Goal: Transaction & Acquisition: Purchase product/service

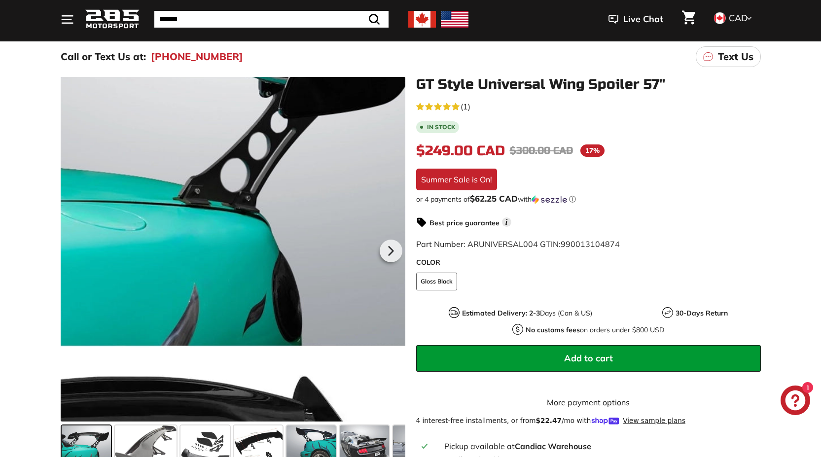
scroll to position [148, 0]
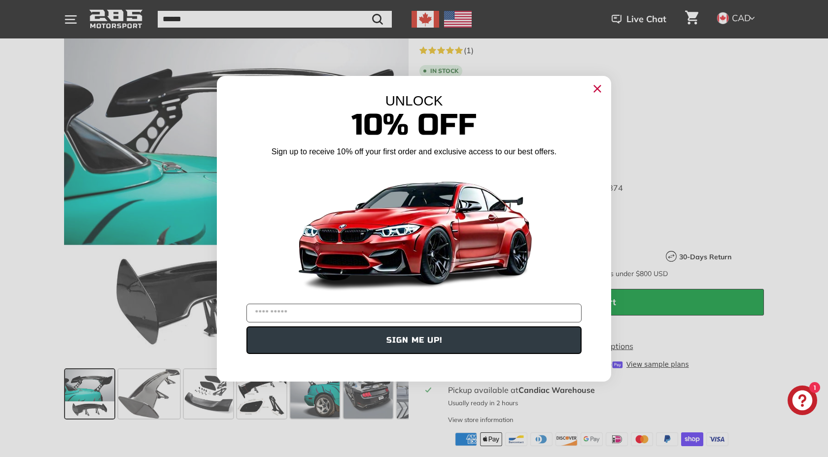
click at [598, 88] on icon "Close dialog" at bounding box center [598, 89] width 16 height 16
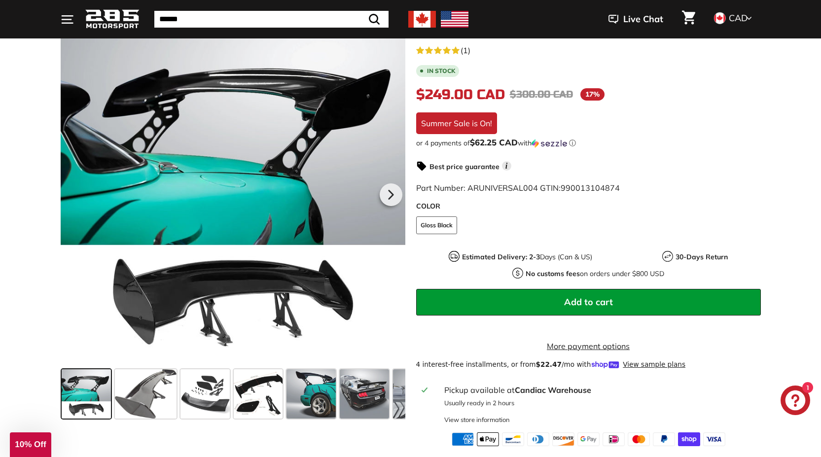
click at [427, 17] on img at bounding box center [422, 19] width 28 height 17
click at [421, 24] on img at bounding box center [422, 19] width 28 height 17
click at [135, 394] on span at bounding box center [146, 393] width 62 height 49
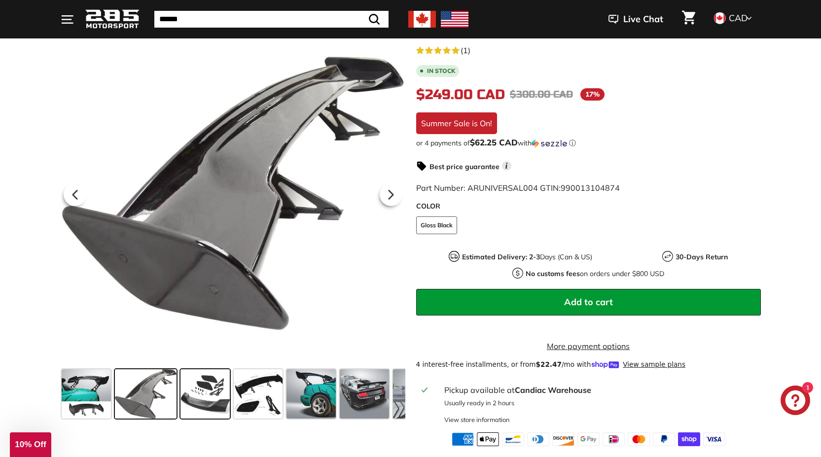
click at [194, 402] on span at bounding box center [204, 393] width 49 height 49
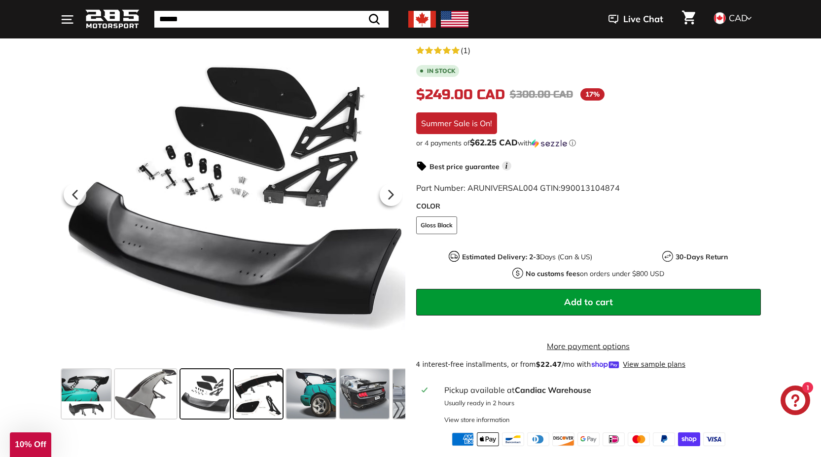
click at [247, 401] on span at bounding box center [258, 393] width 49 height 49
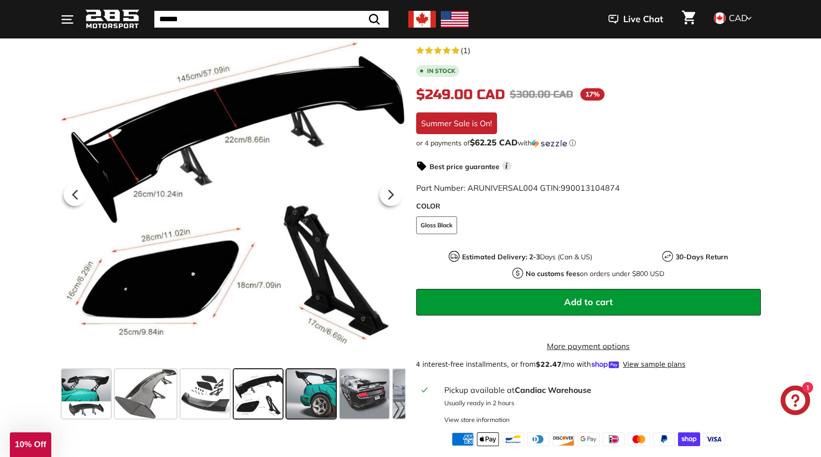
click at [313, 406] on span at bounding box center [310, 393] width 49 height 49
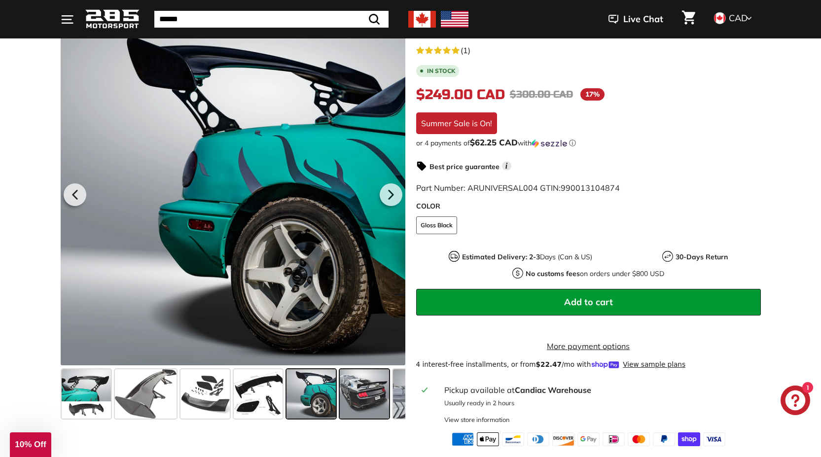
click at [378, 403] on span at bounding box center [364, 393] width 49 height 49
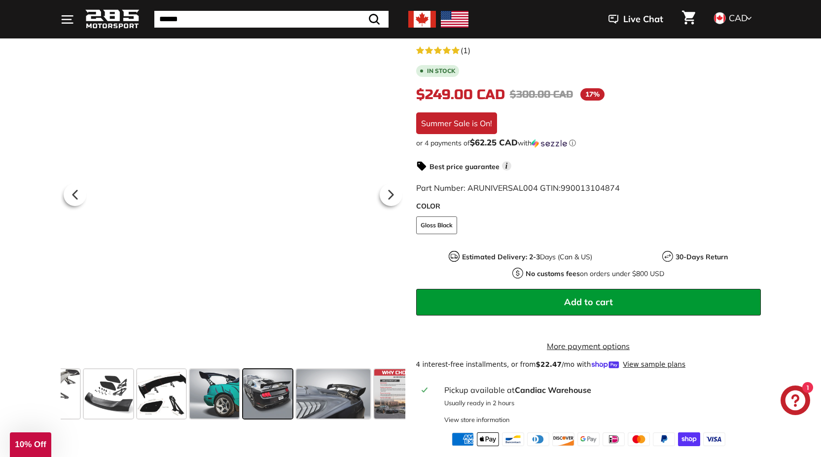
scroll to position [0, 117]
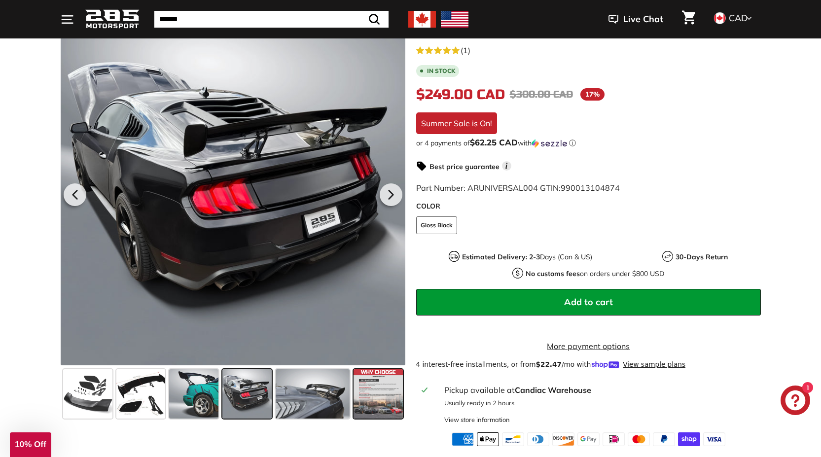
click at [385, 403] on span at bounding box center [377, 393] width 49 height 49
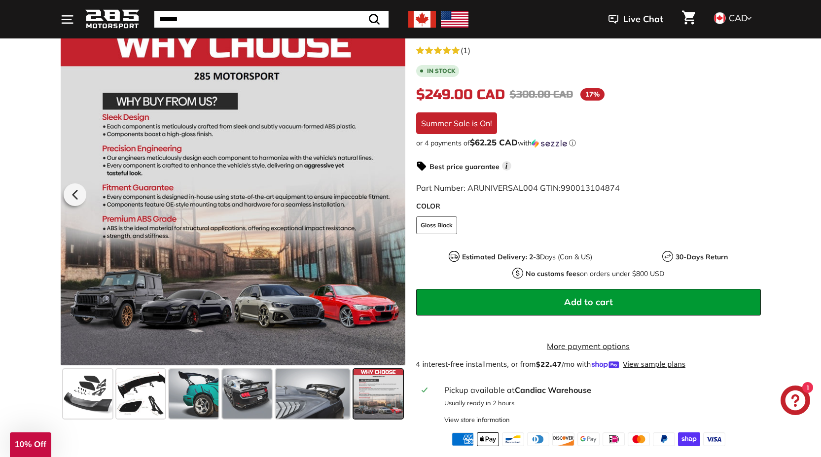
click at [385, 403] on span at bounding box center [377, 393] width 49 height 49
drag, startPoint x: 455, startPoint y: 391, endPoint x: 439, endPoint y: 382, distance: 18.5
